Goal: Register for event/course

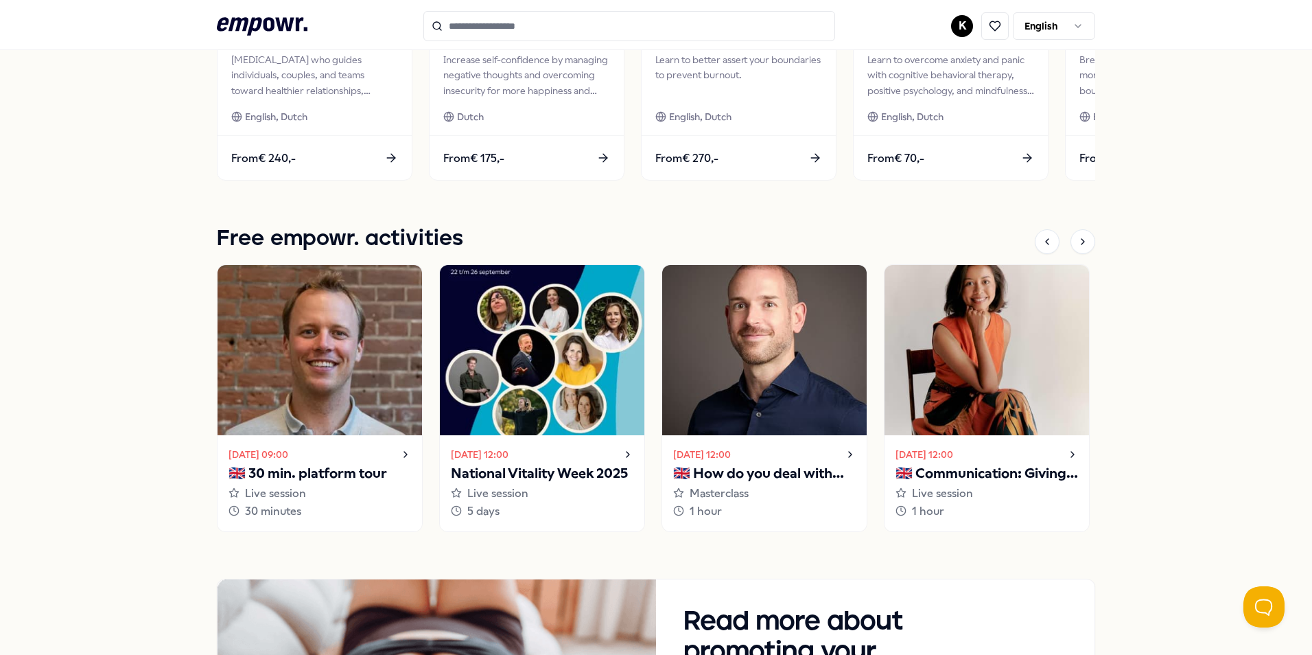
scroll to position [892, 0]
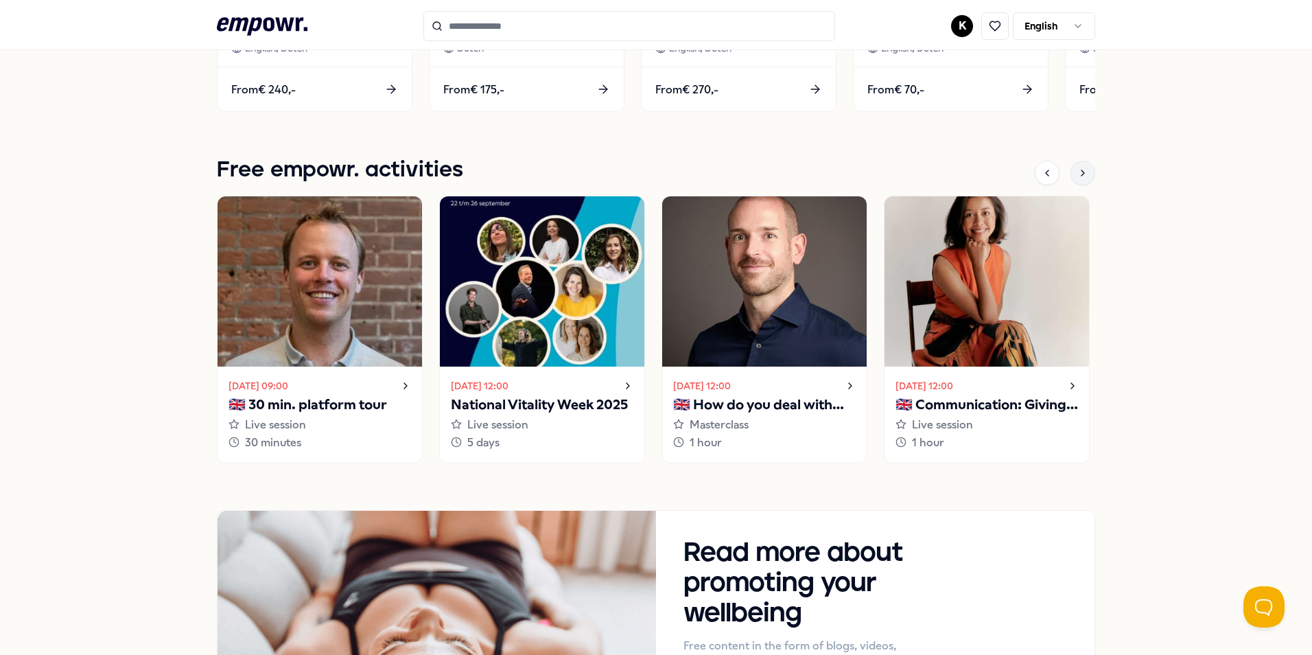
click at [1079, 171] on icon at bounding box center [1082, 172] width 11 height 11
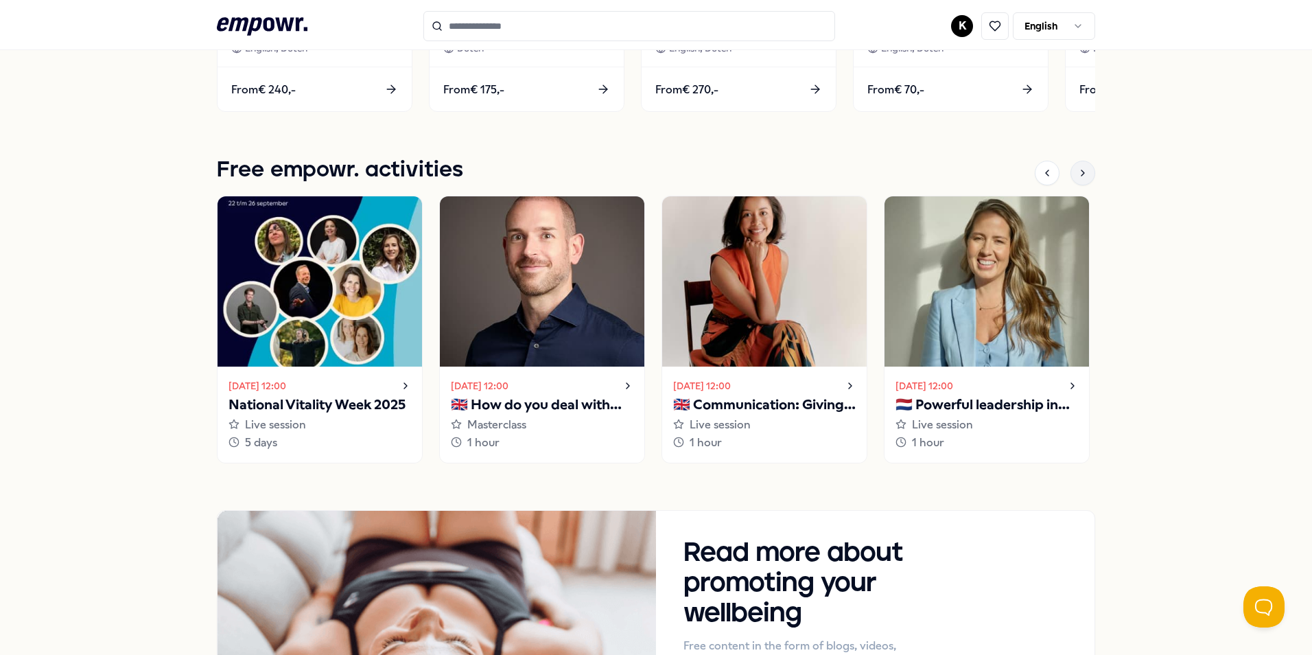
click at [1079, 171] on icon at bounding box center [1082, 172] width 11 height 11
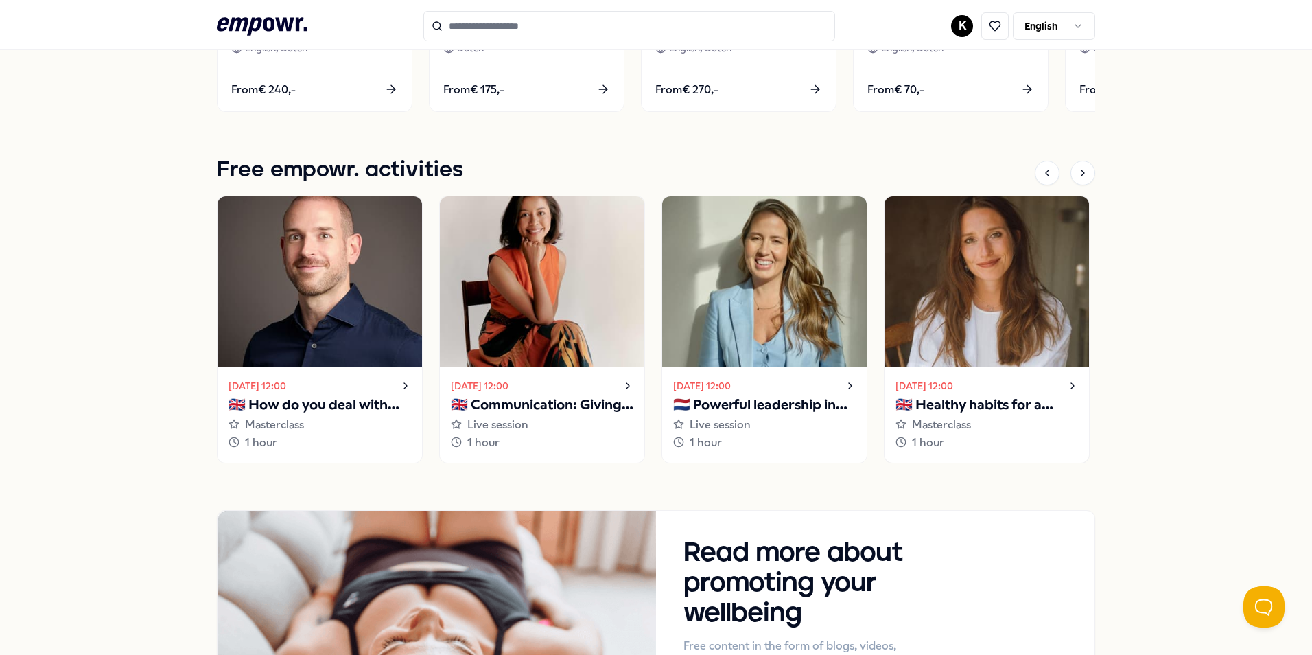
click at [987, 406] on p "🇬🇧 Healthy habits for a stress-free start to the year" at bounding box center [987, 405] width 183 height 22
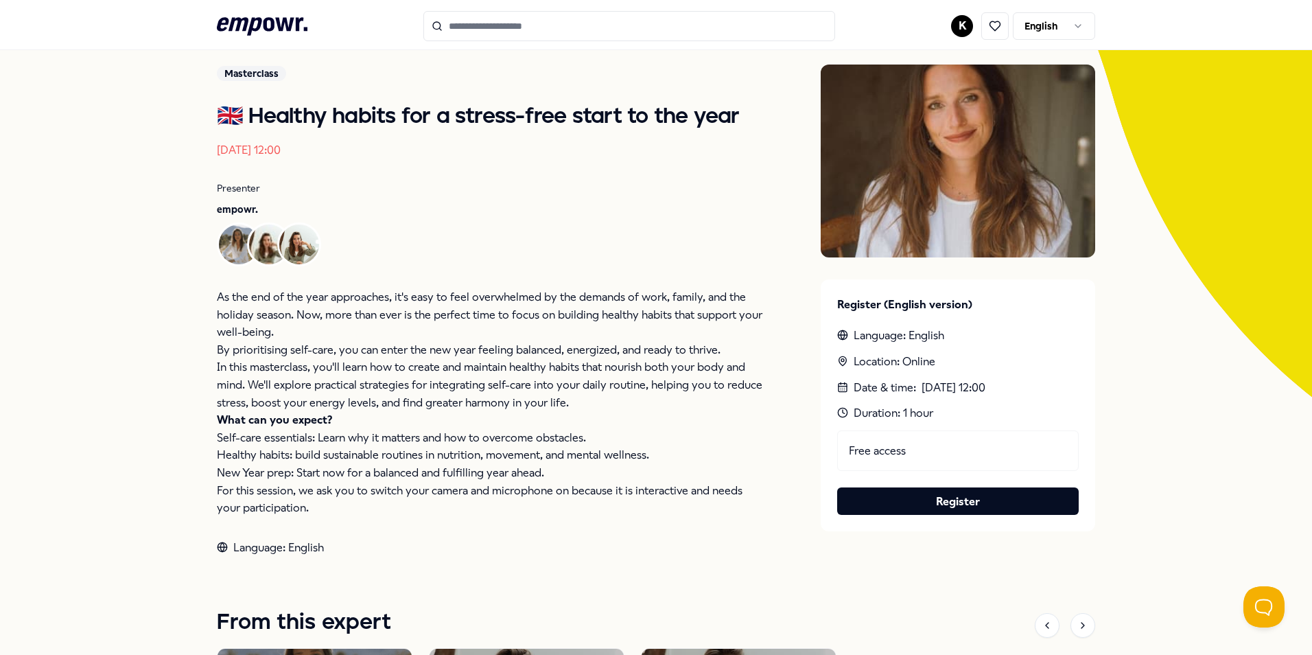
scroll to position [101, 0]
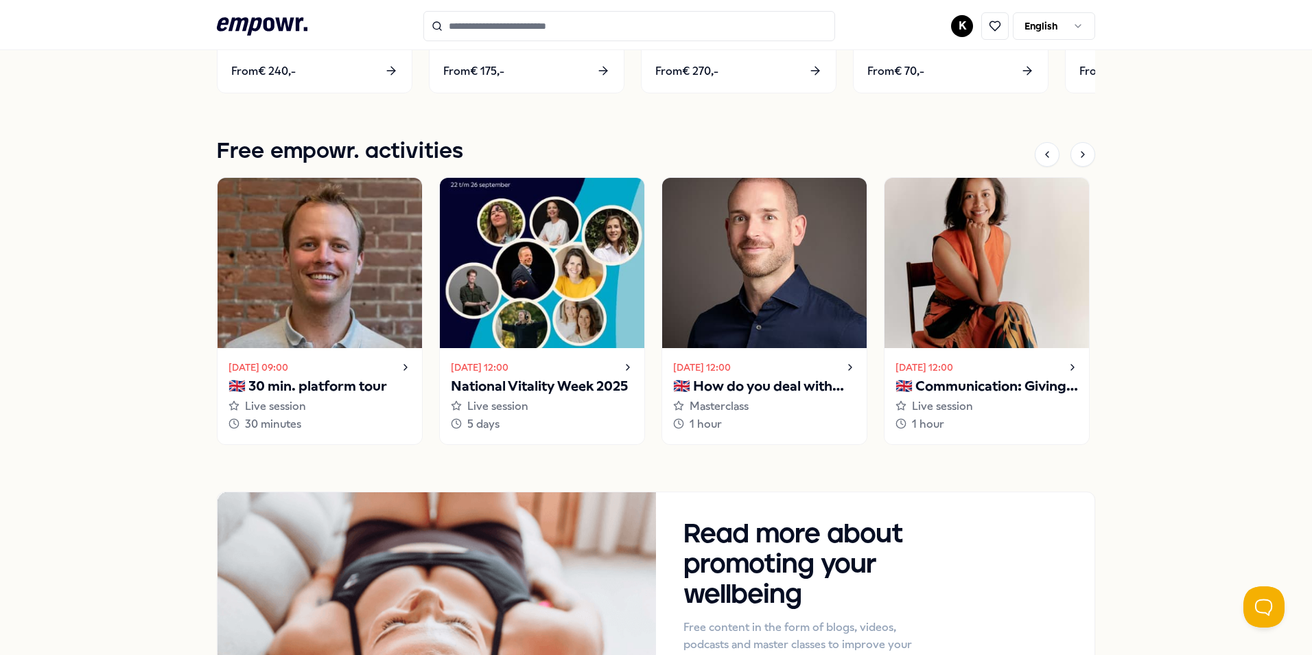
scroll to position [807, 0]
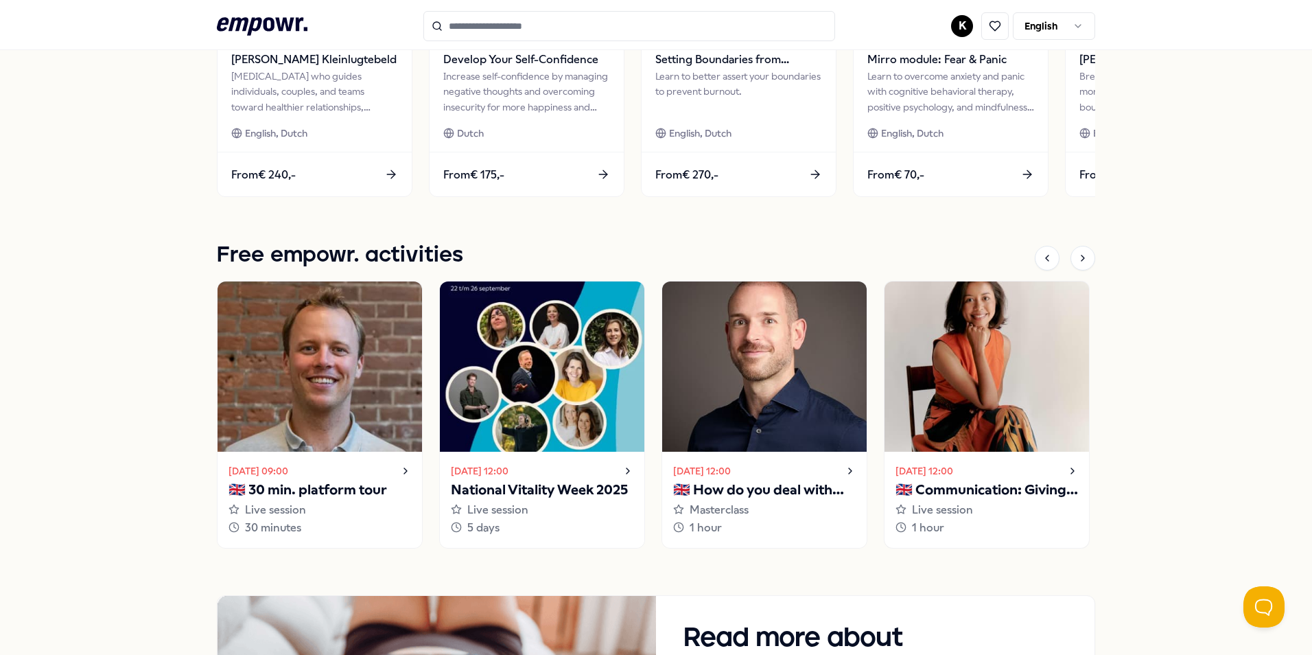
click at [1013, 481] on p "🇬🇧 Communication: Giving and receiving feedback" at bounding box center [987, 490] width 183 height 22
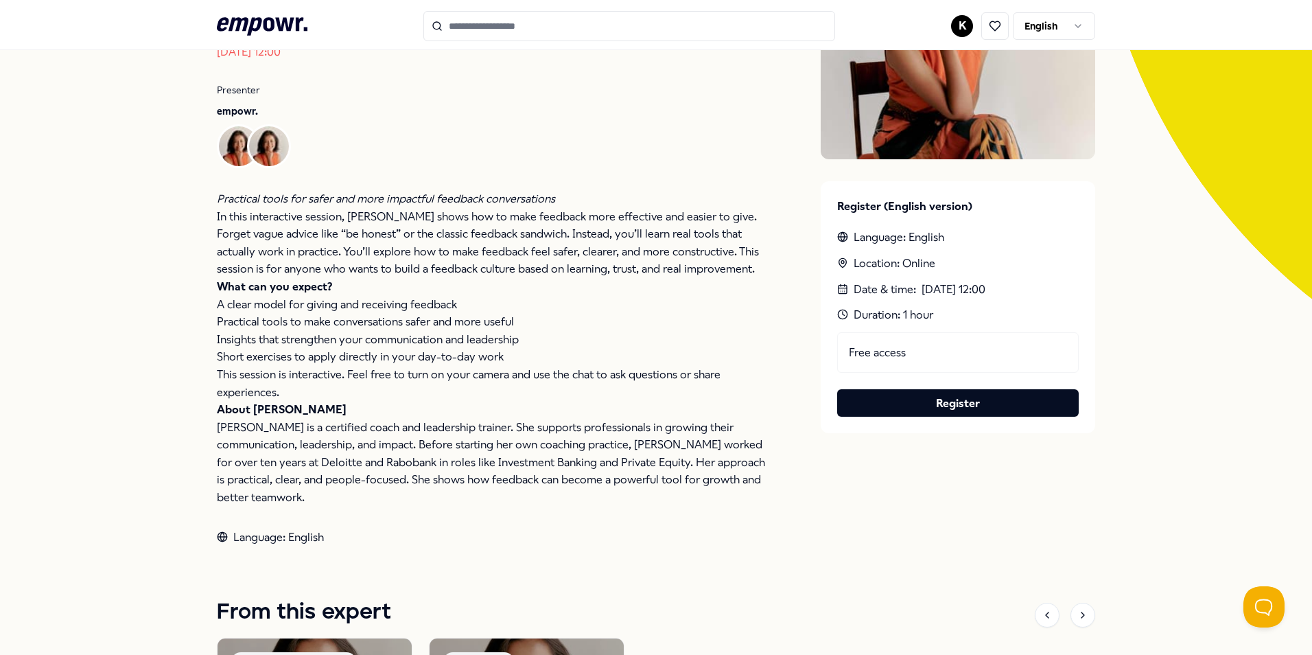
scroll to position [257, 0]
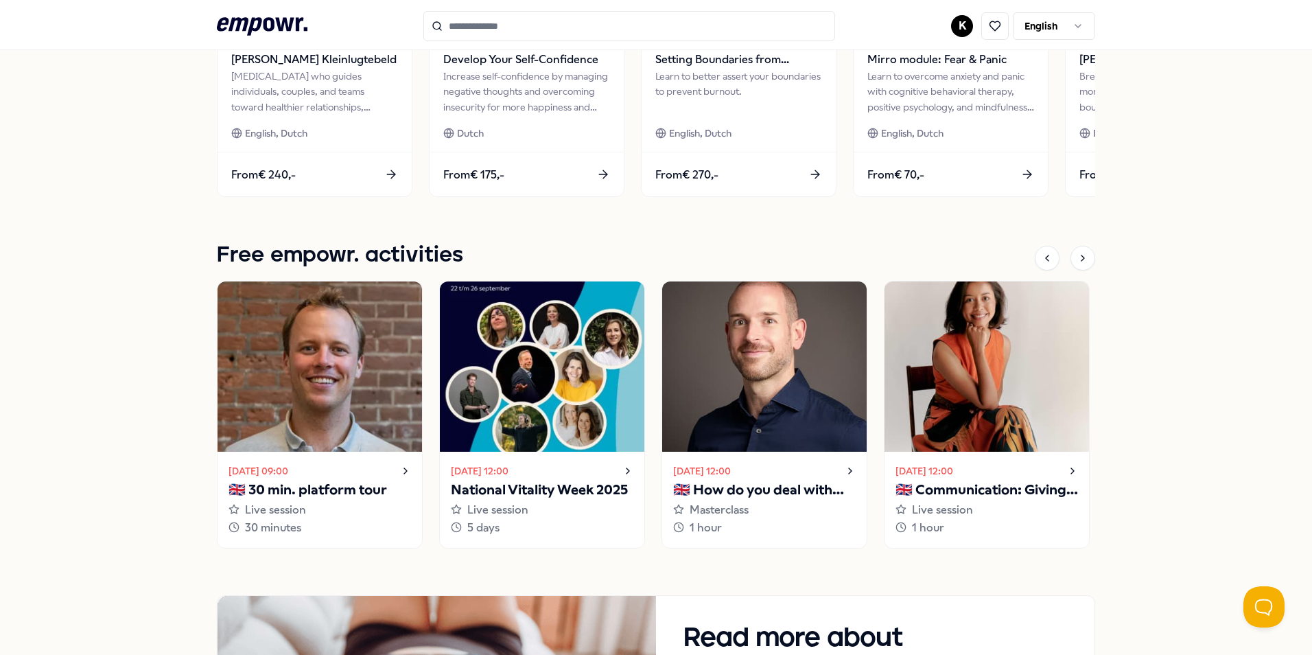
scroll to position [824, 0]
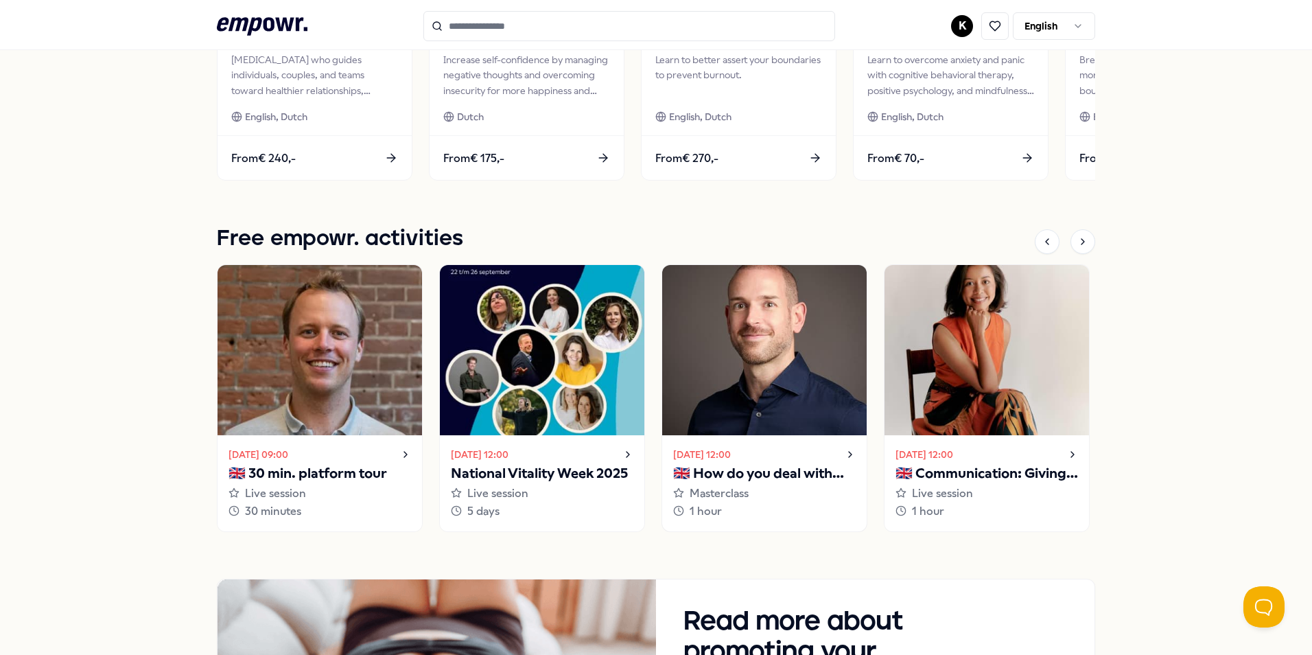
click at [806, 460] on div "[DATE] 12:00" at bounding box center [764, 454] width 183 height 16
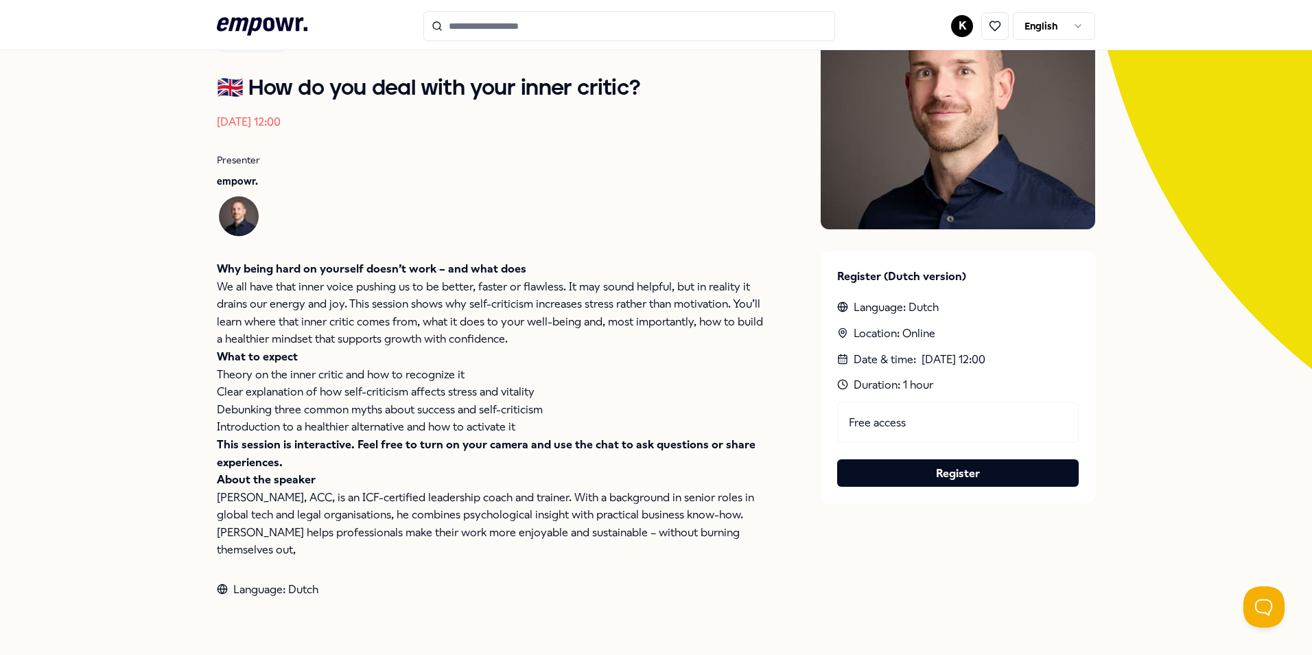
scroll to position [85, 0]
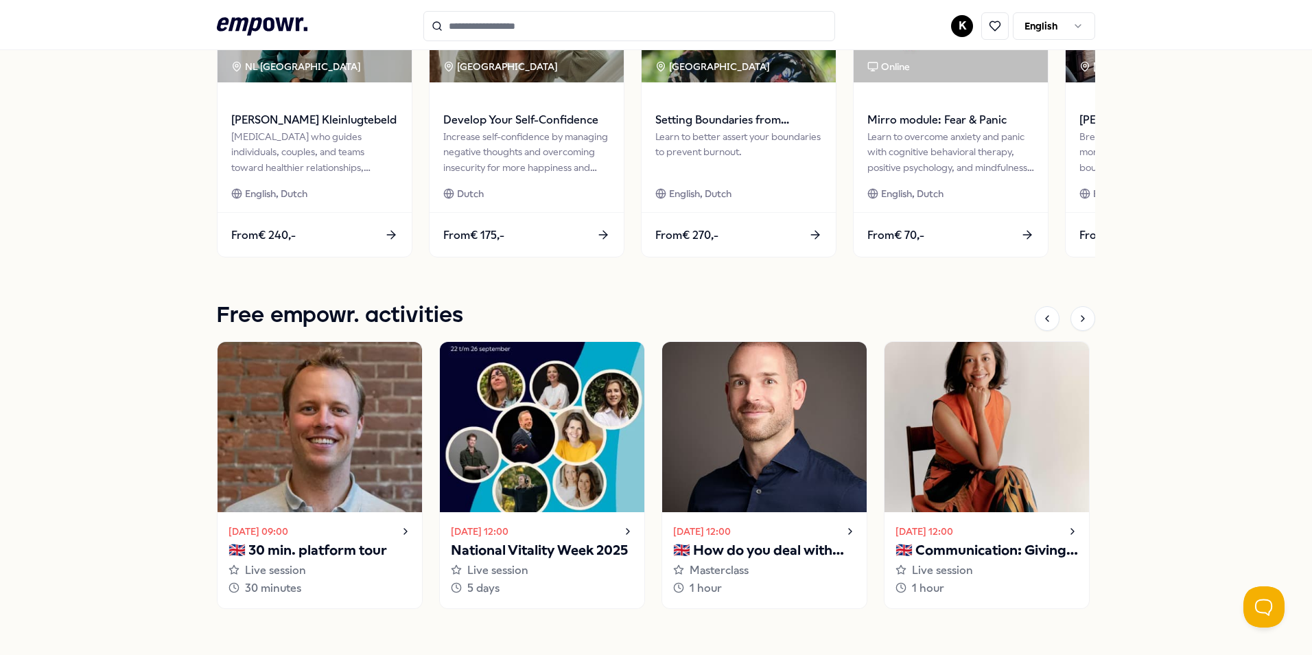
scroll to position [771, 0]
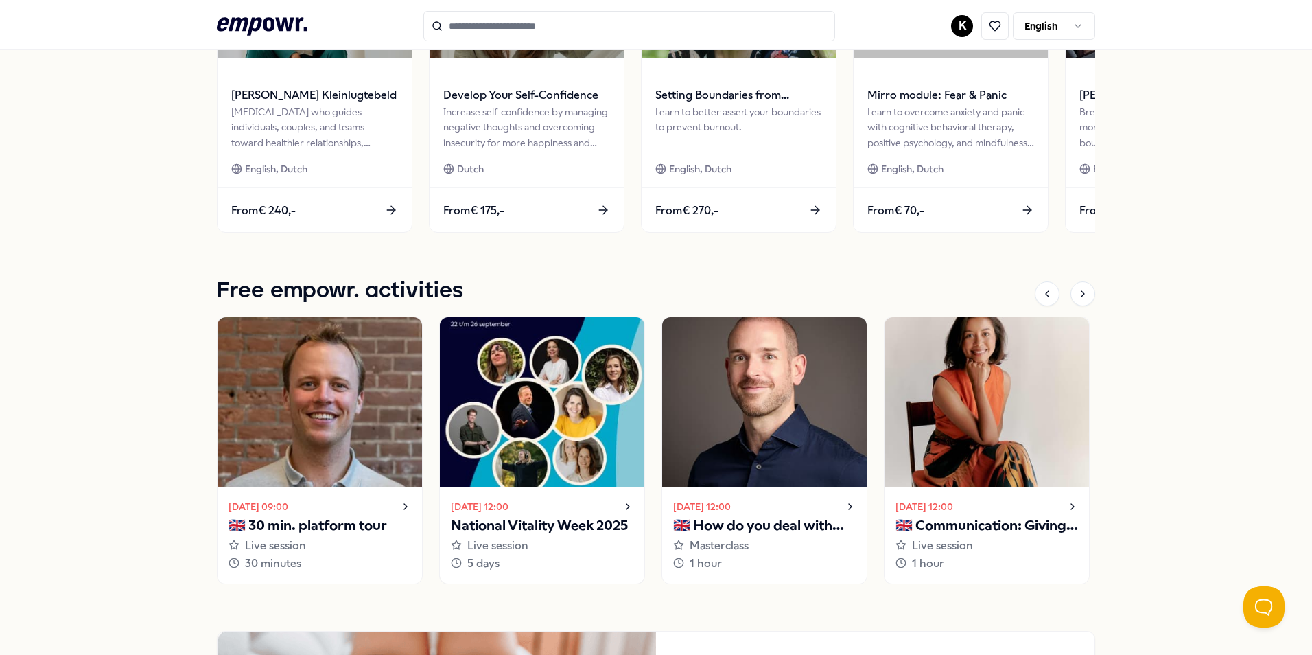
click at [603, 505] on div "[DATE] 12:00" at bounding box center [542, 506] width 183 height 16
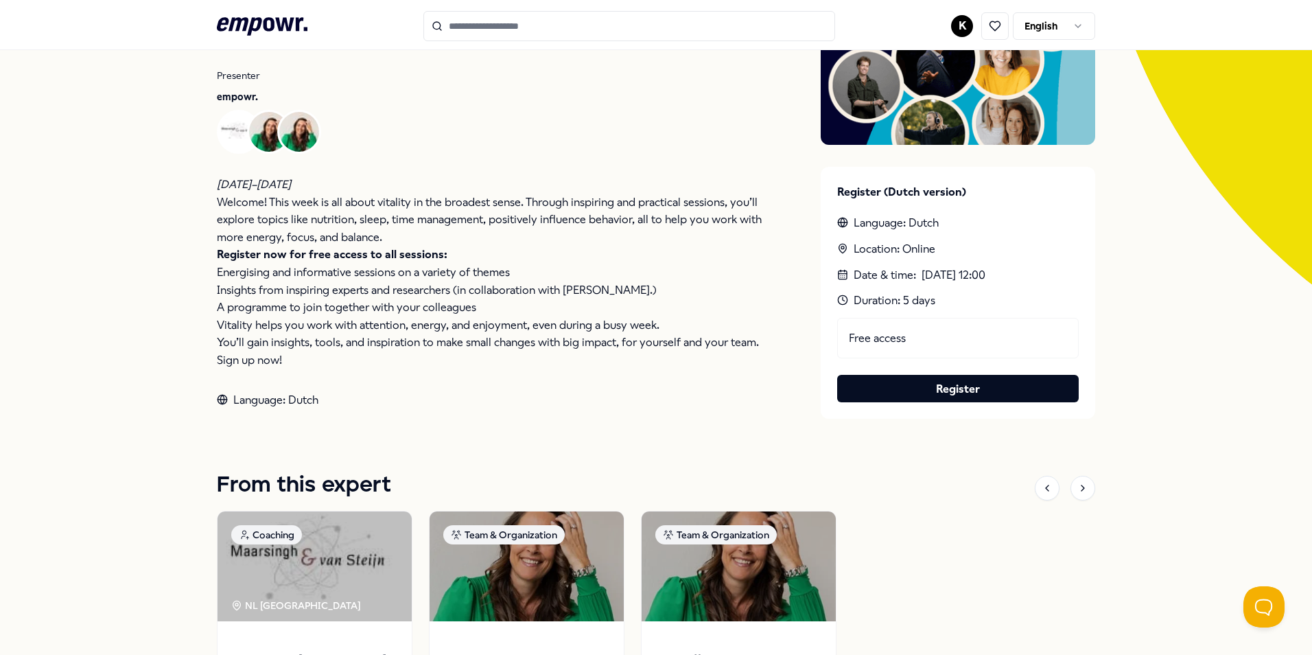
scroll to position [213, 0]
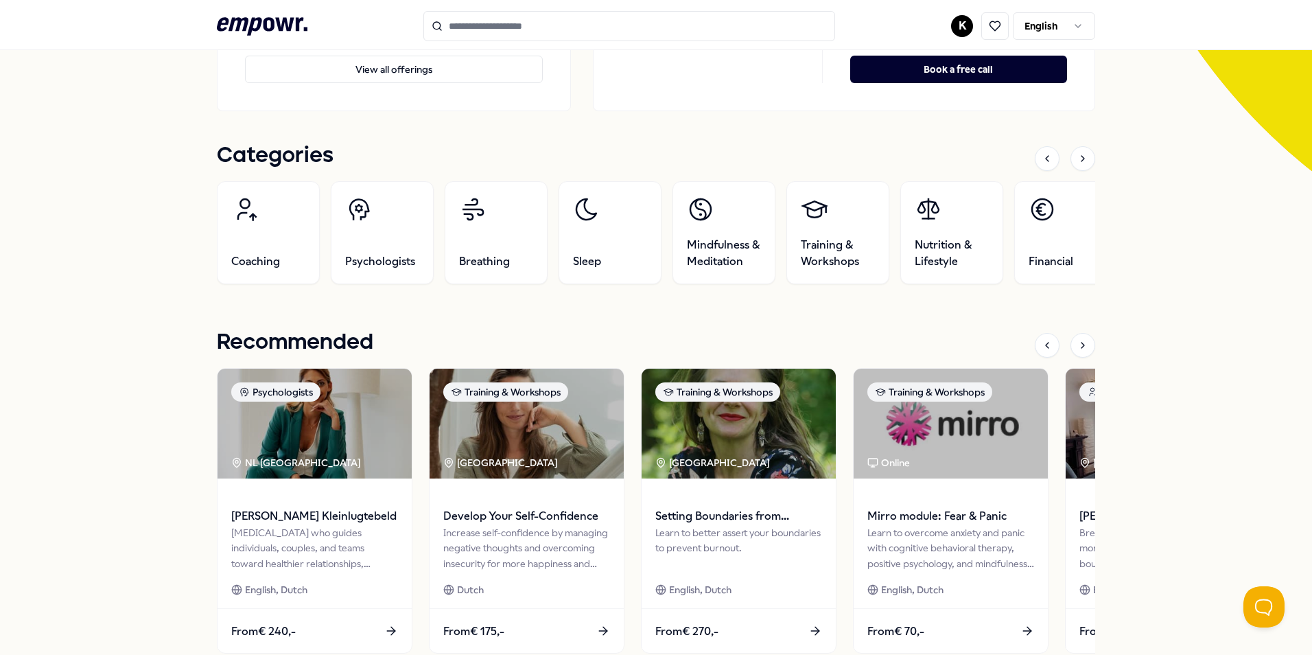
scroll to position [282, 0]
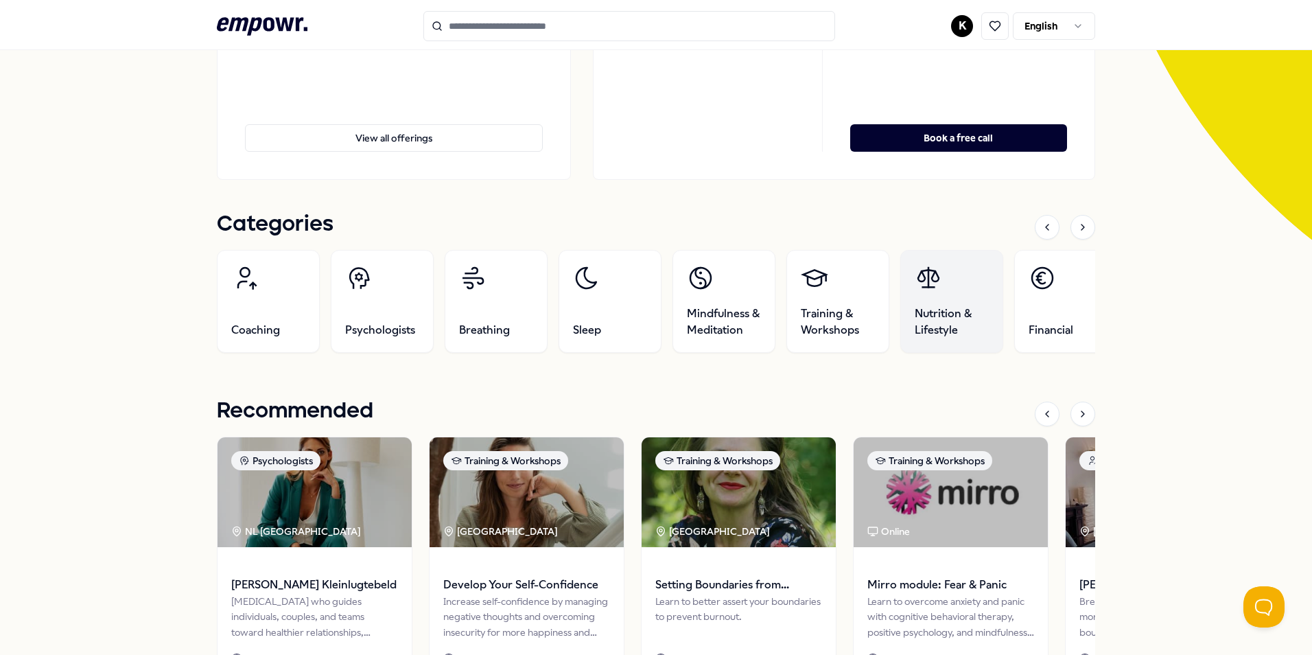
click at [962, 293] on link "Nutrition & Lifestyle" at bounding box center [951, 301] width 103 height 103
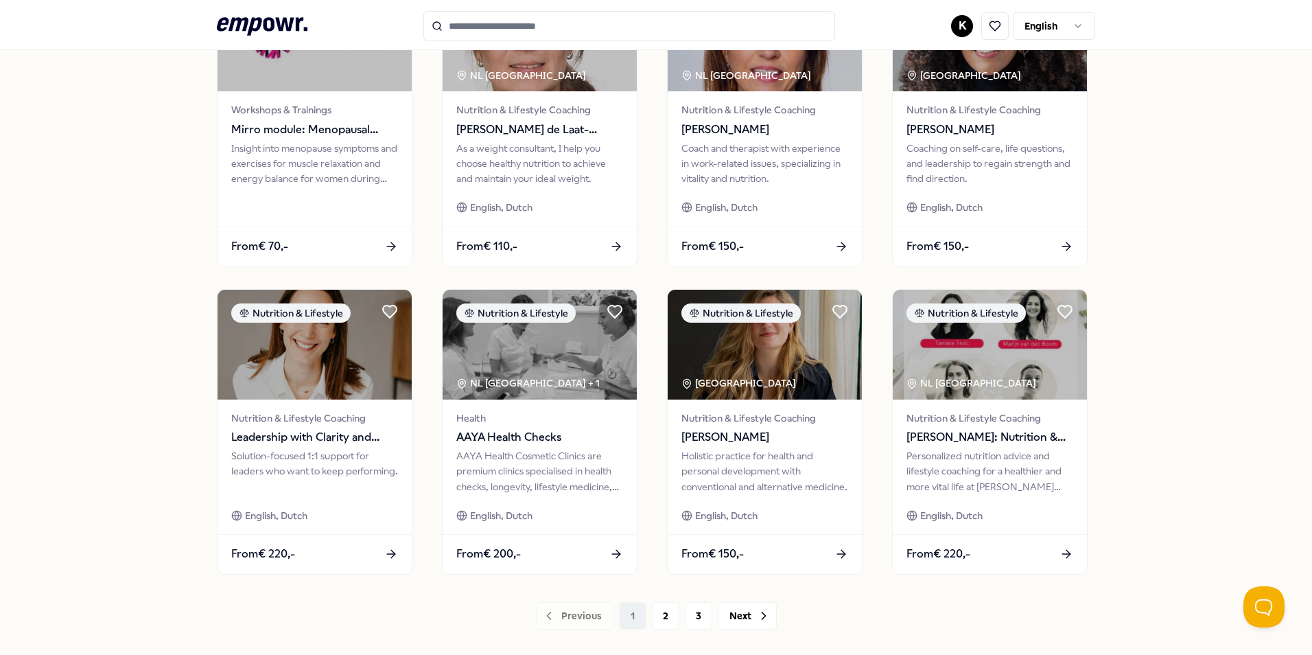
scroll to position [500, 0]
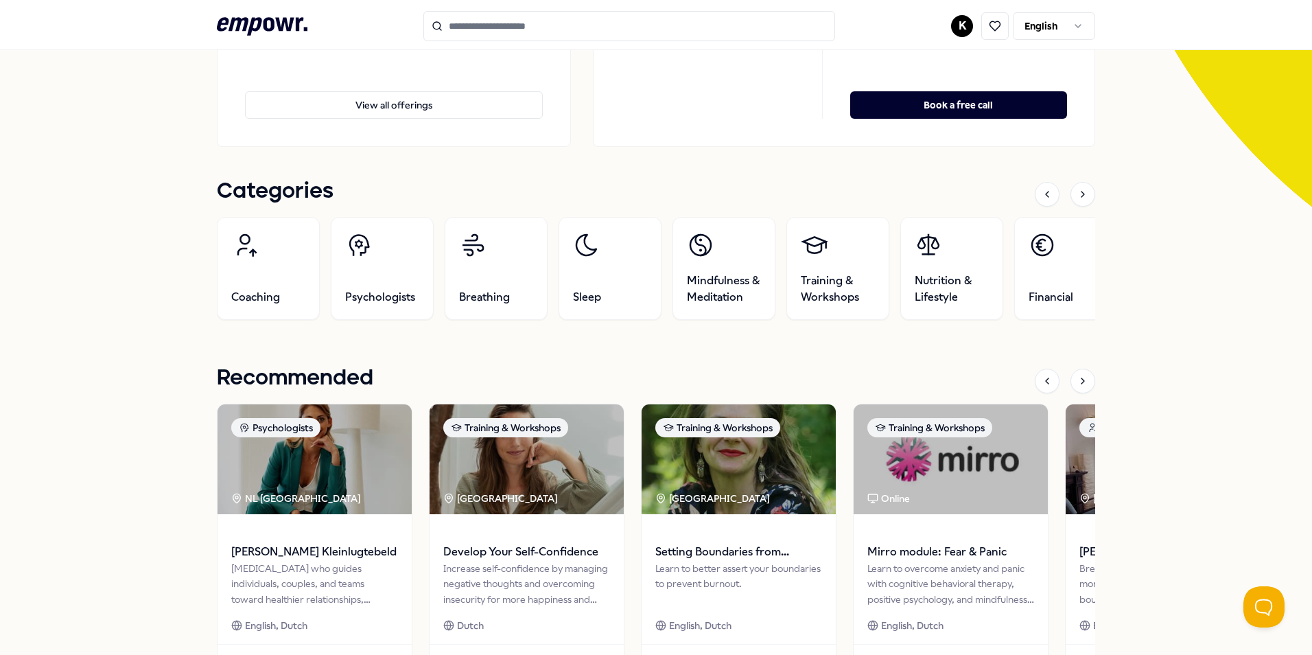
scroll to position [226, 0]
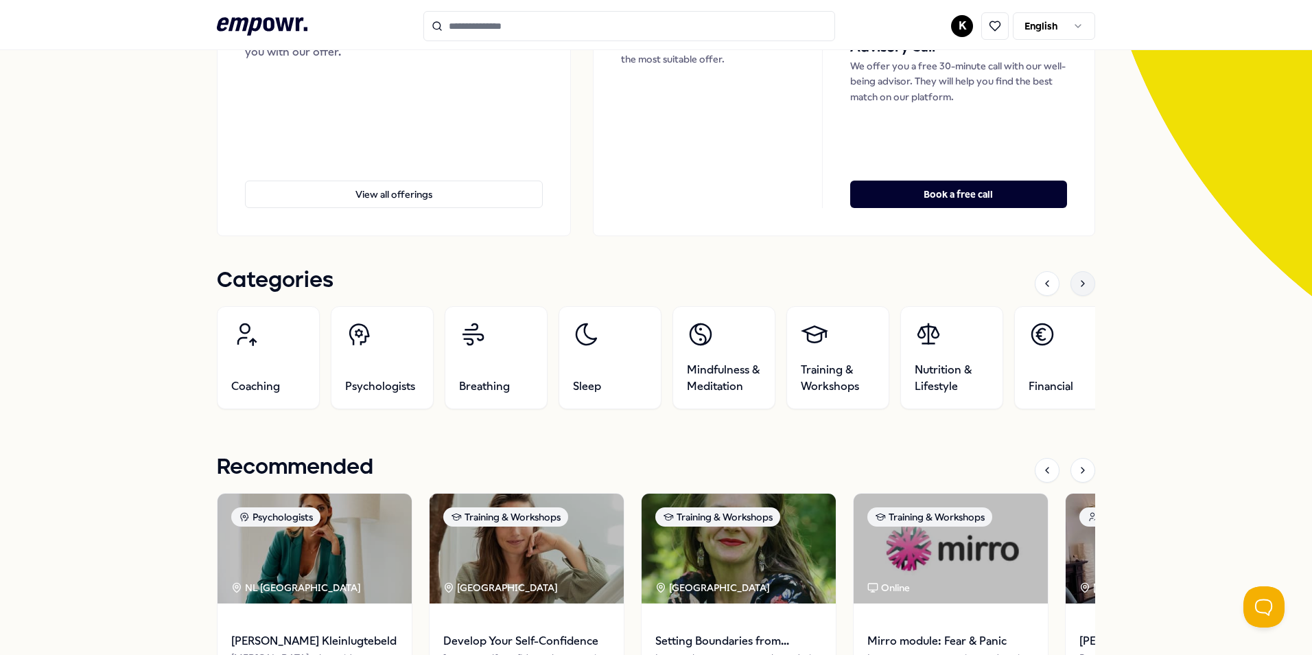
click at [1077, 289] on div at bounding box center [1083, 283] width 25 height 25
click at [1078, 289] on div at bounding box center [1083, 283] width 25 height 25
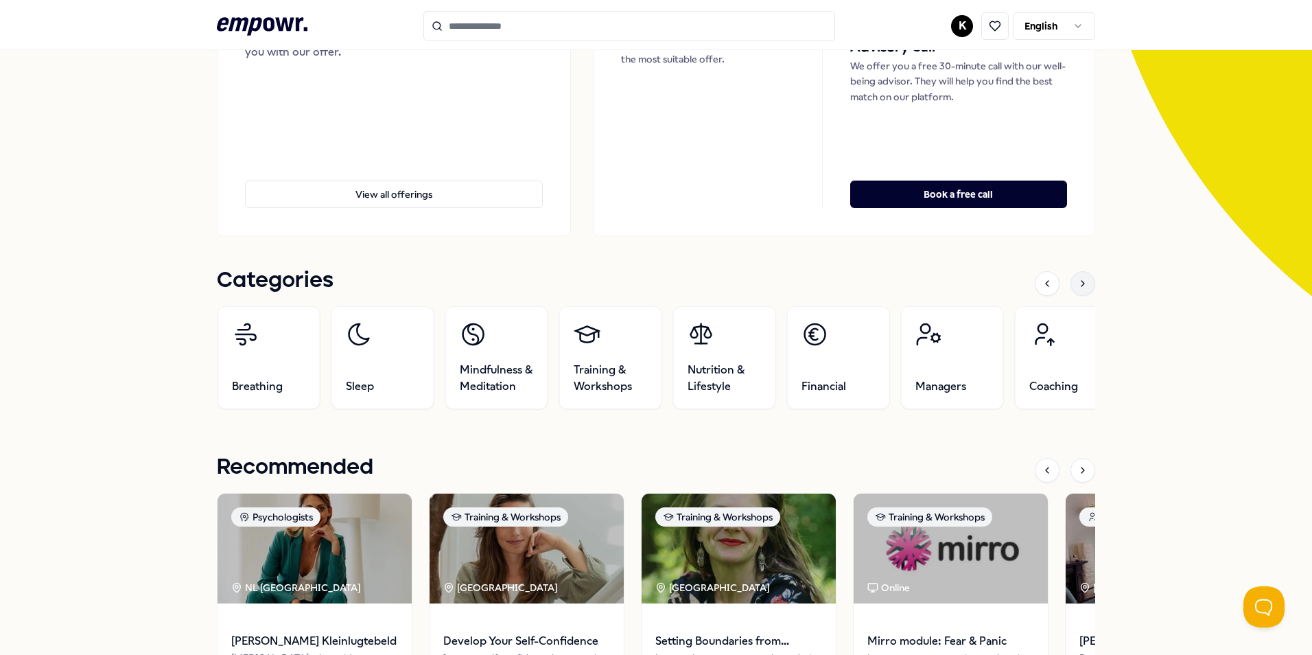
click at [1078, 289] on div at bounding box center [1083, 283] width 25 height 25
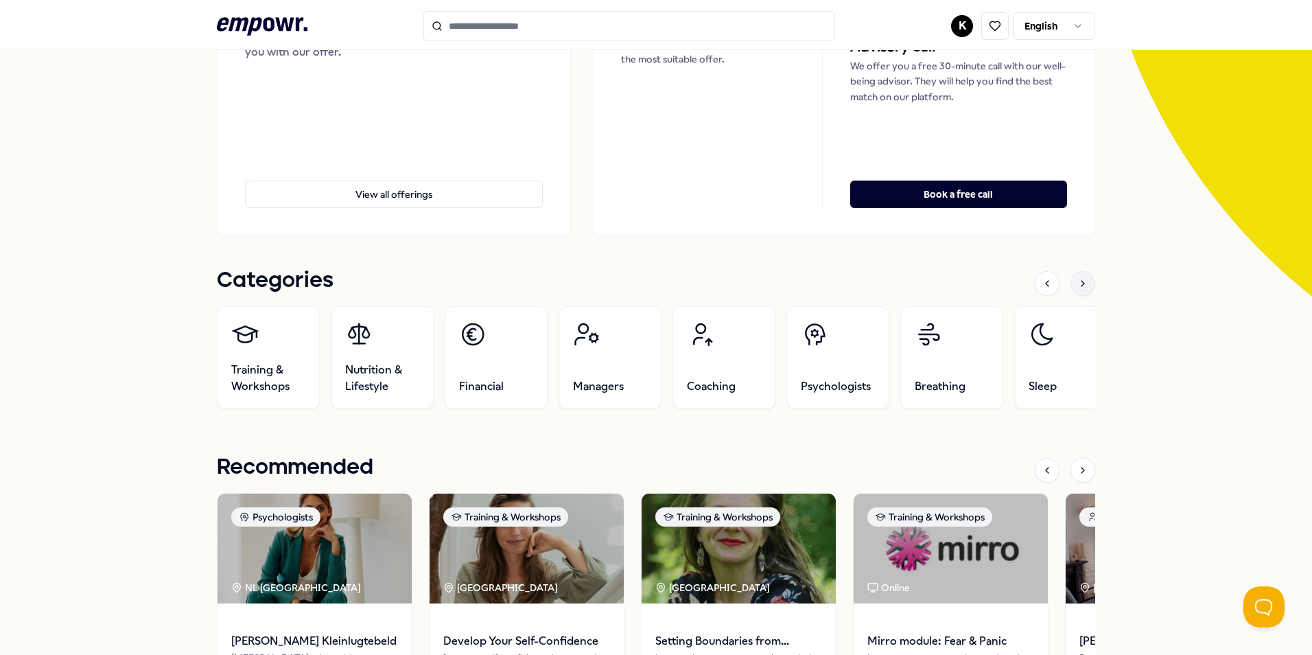
click at [1078, 289] on div at bounding box center [1083, 283] width 25 height 25
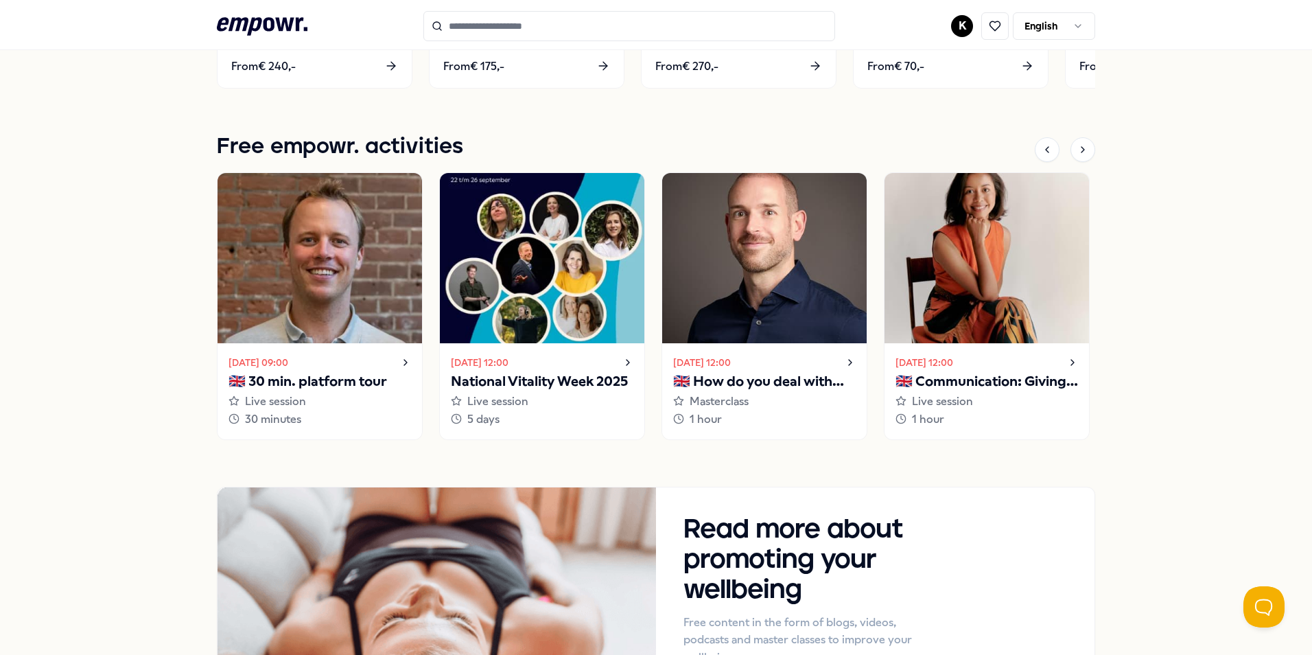
scroll to position [892, 0]
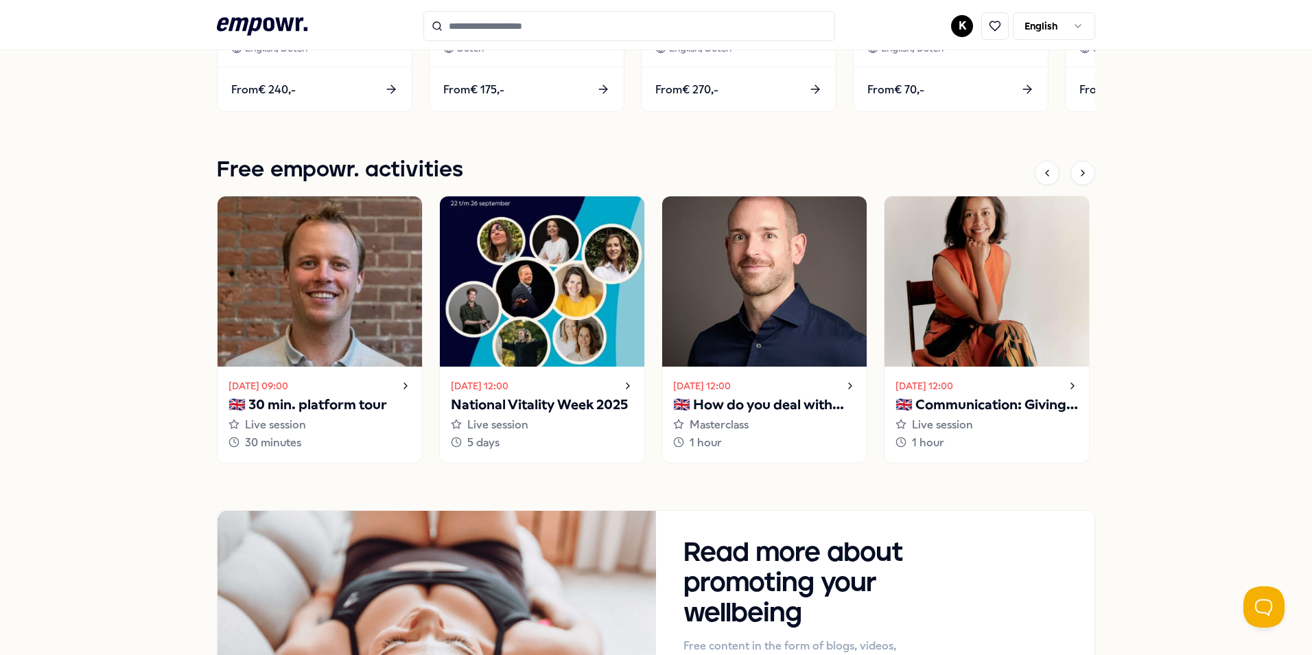
click at [1067, 385] on icon at bounding box center [1072, 385] width 11 height 16
